Goal: Task Accomplishment & Management: Use online tool/utility

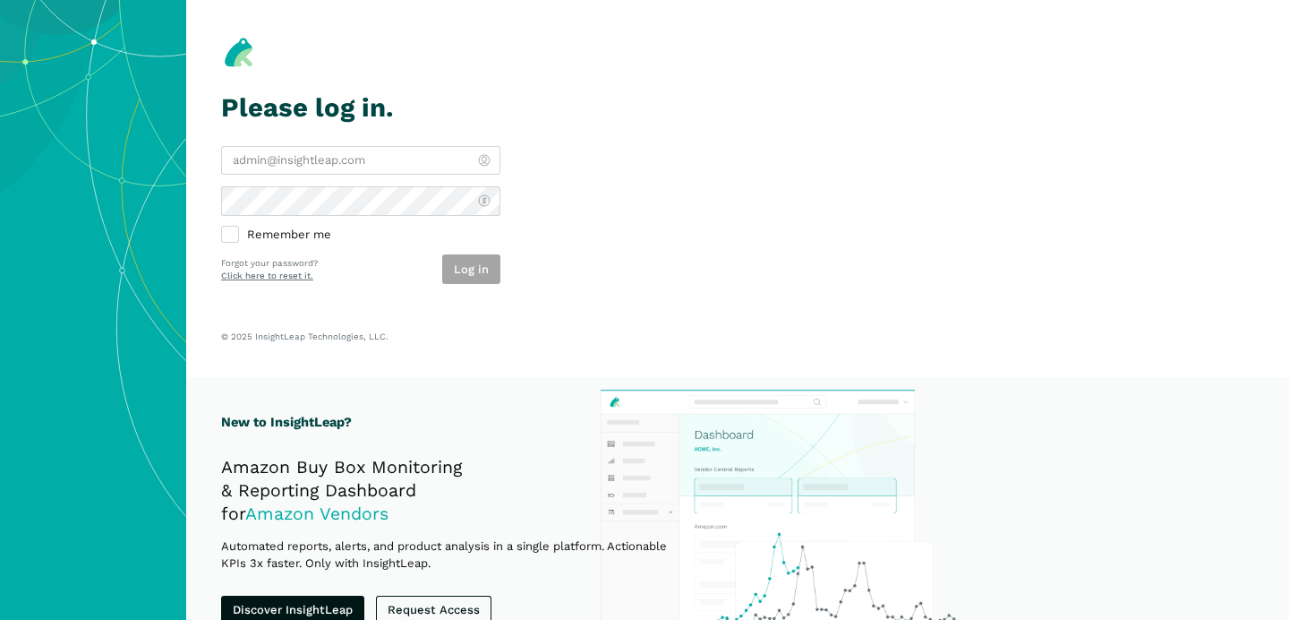
type input "[PERSON_NAME][EMAIL_ADDRESS][DOMAIN_NAME]"
click at [472, 268] on div "Log in" at bounding box center [471, 269] width 58 height 30
click at [472, 268] on button "Log in" at bounding box center [471, 269] width 58 height 30
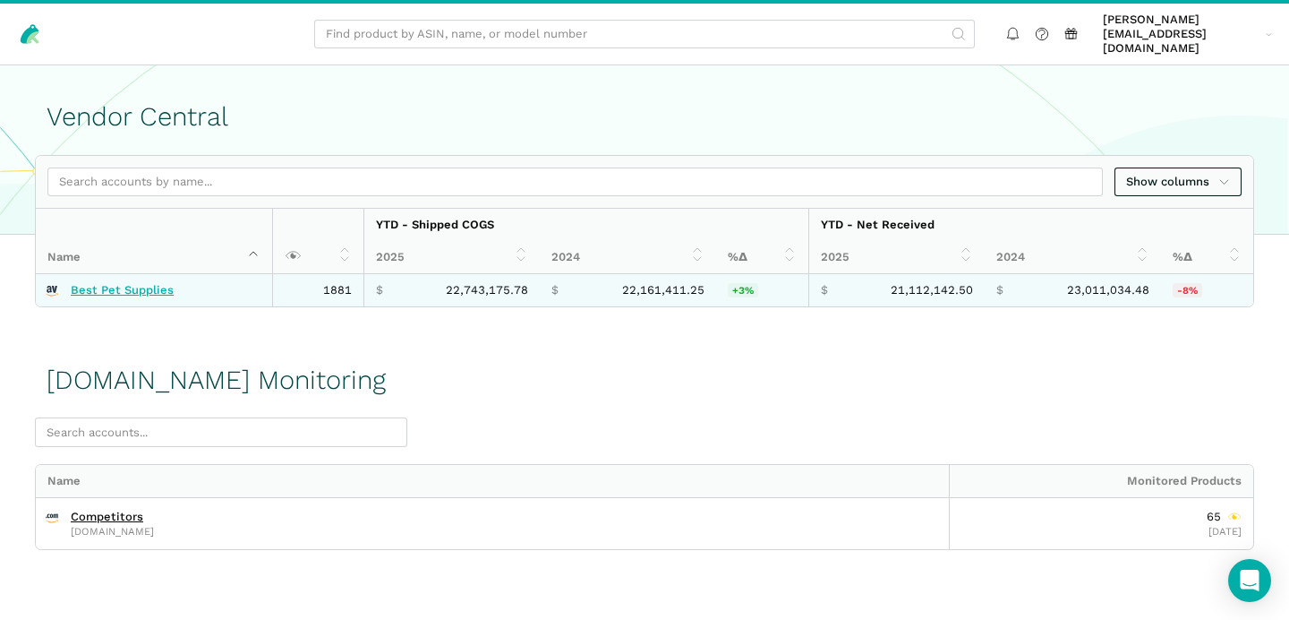
click at [135, 283] on link "Best Pet Supplies" at bounding box center [122, 290] width 103 height 14
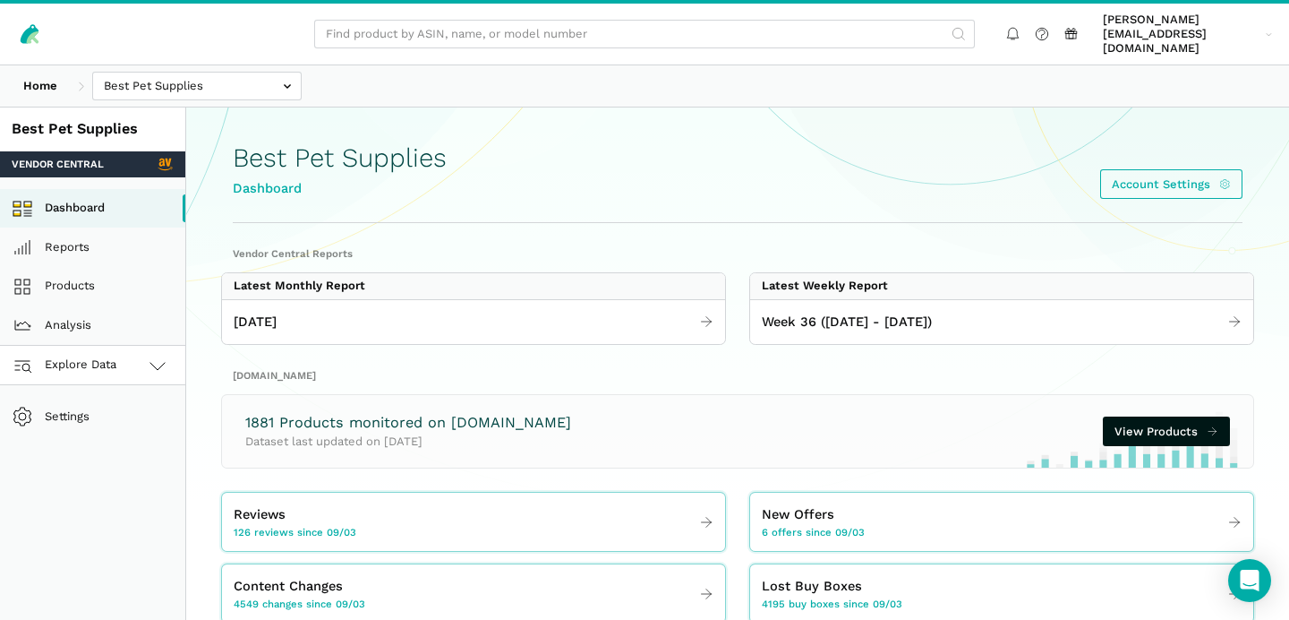
click at [160, 355] on icon at bounding box center [157, 365] width 21 height 21
click at [116, 426] on link "[DOMAIN_NAME]" at bounding box center [92, 443] width 185 height 39
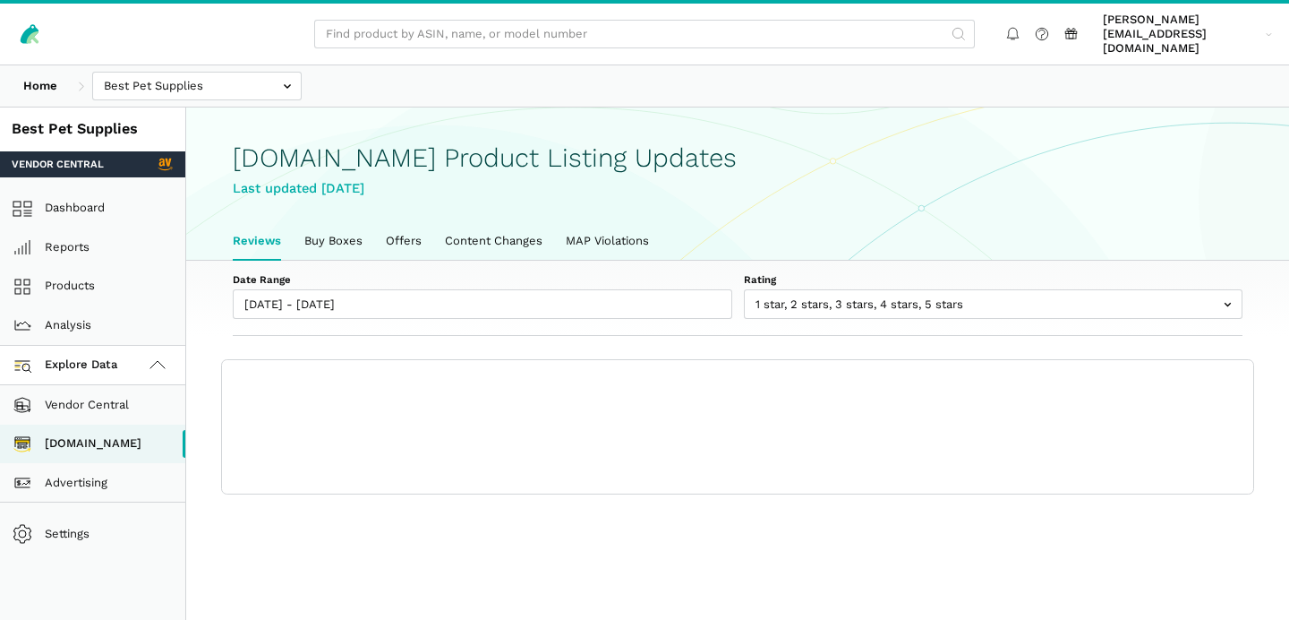
scroll to position [5, 0]
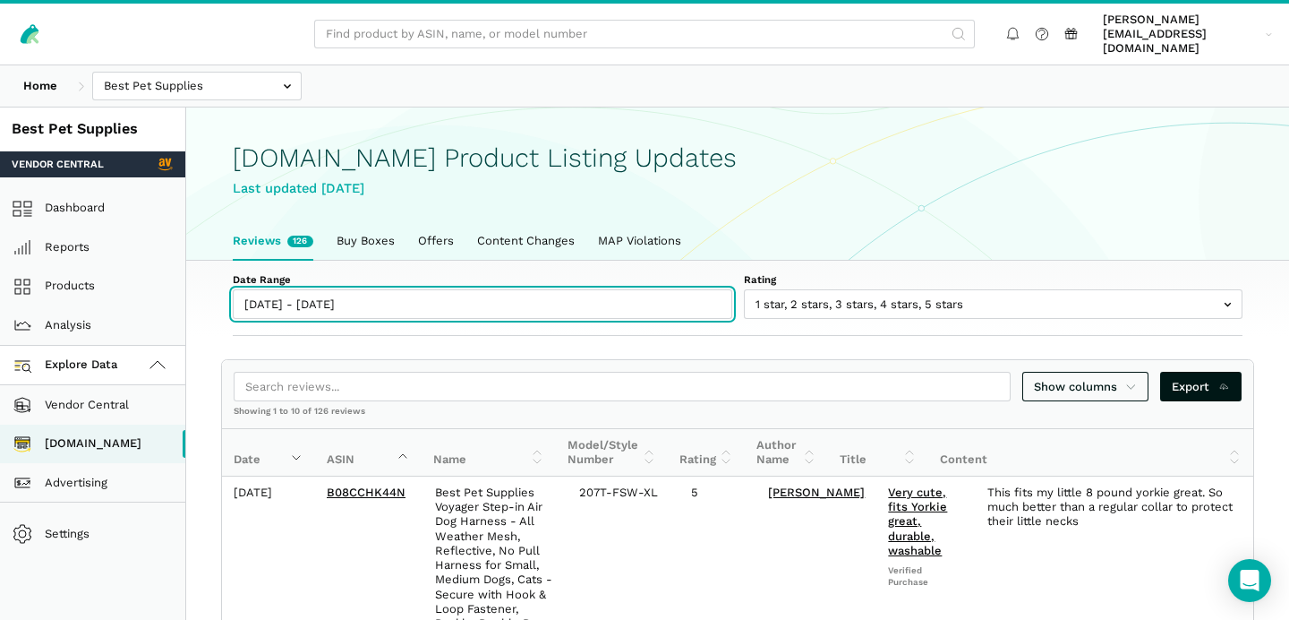
click at [313, 289] on input "[DATE] - [DATE]" at bounding box center [483, 304] width 500 height 30
type input "[DATE]"
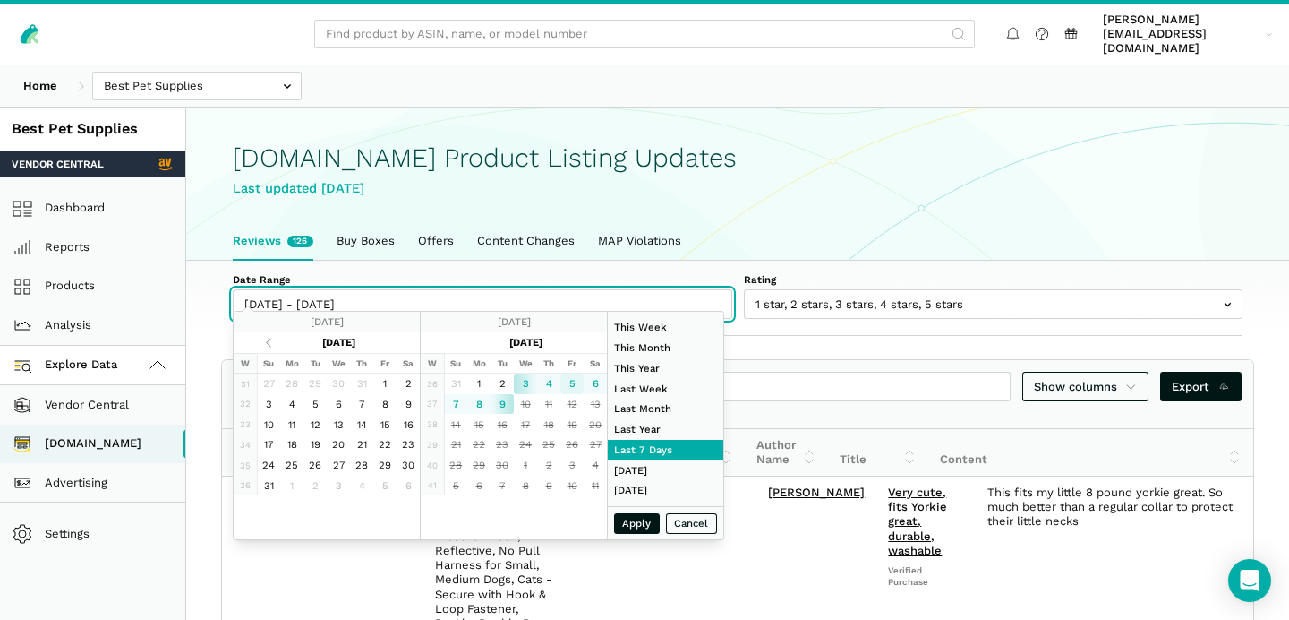
type input "[DATE]"
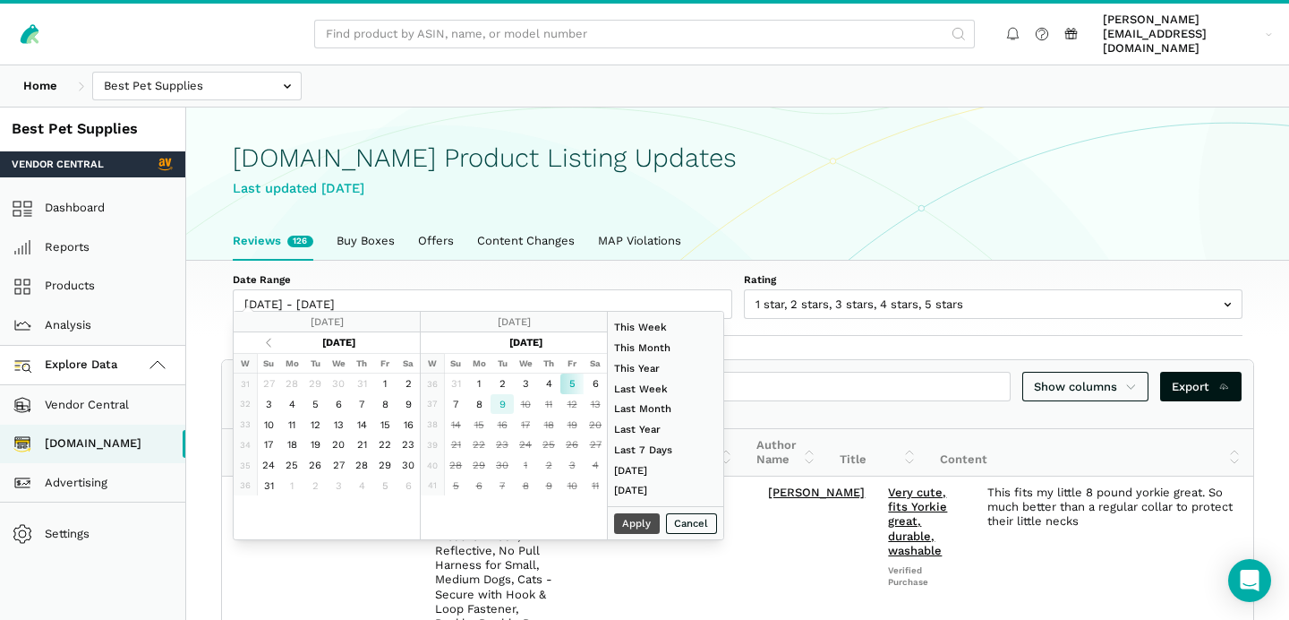
type input "[DATE]"
type input "07/01/2025"
type input "07/31/2025"
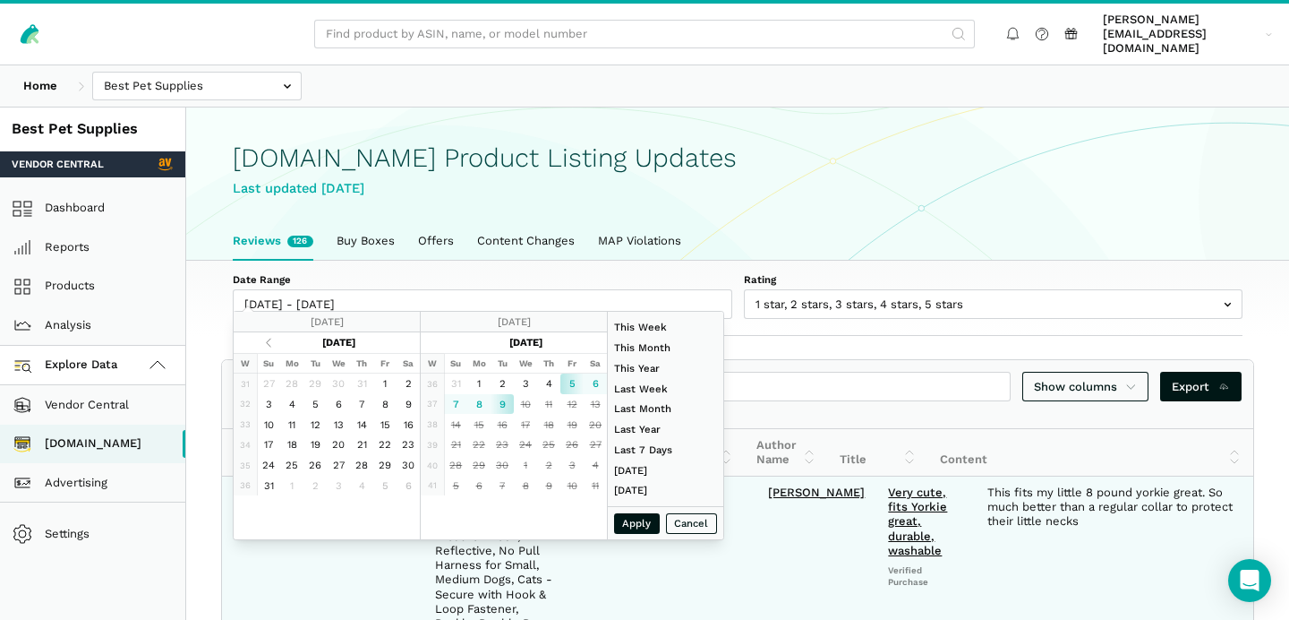
type input "09/05/2025"
type input "09/09/2025"
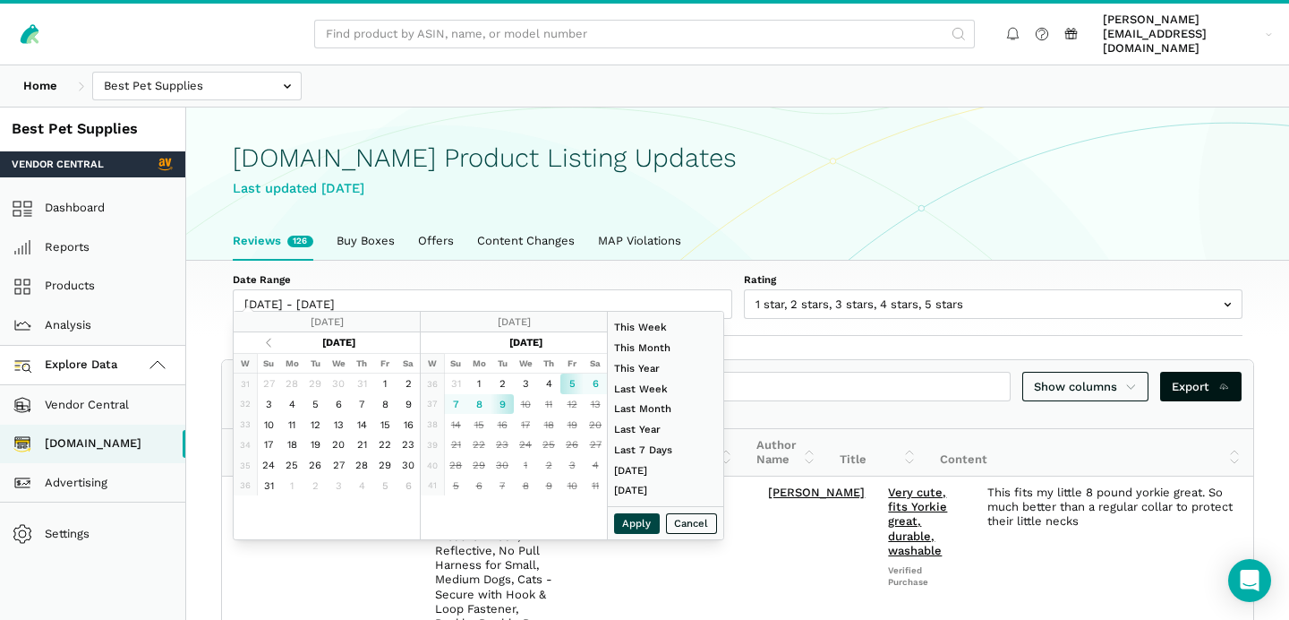
click at [643, 521] on button "Apply" at bounding box center [637, 523] width 47 height 21
type input "09/05/2025 - 09/09/2025"
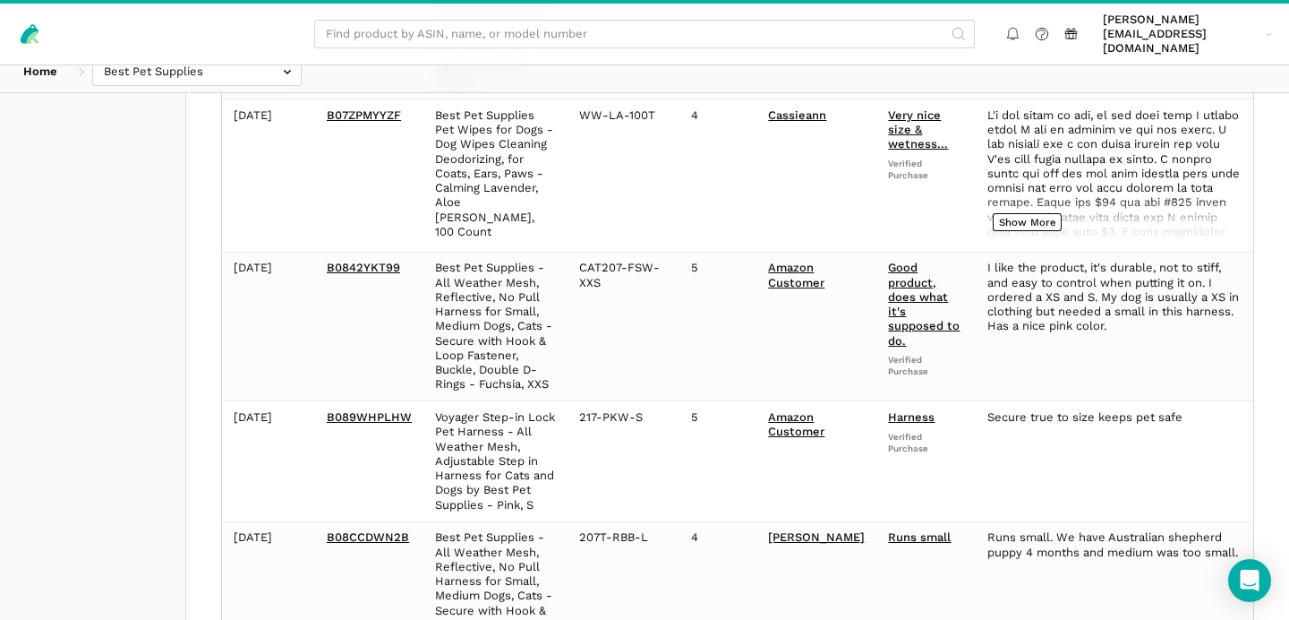
scroll to position [0, 0]
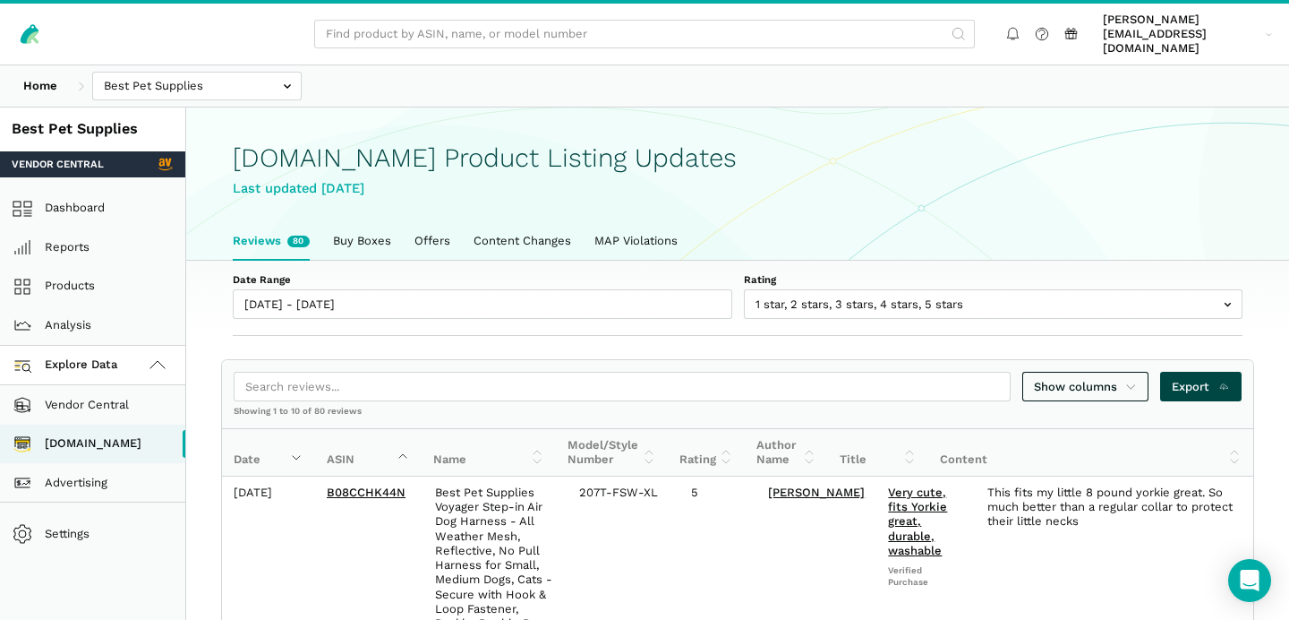
click at [1199, 378] on span "Export" at bounding box center [1201, 387] width 58 height 18
